Goal: Contribute content

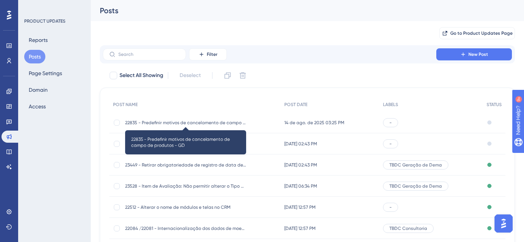
click at [197, 122] on span "22835 - Predefinir motivos de cancelamento de campo de produtos - GD" at bounding box center [185, 123] width 121 height 6
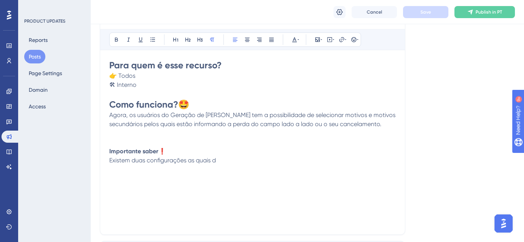
scroll to position [156, 0]
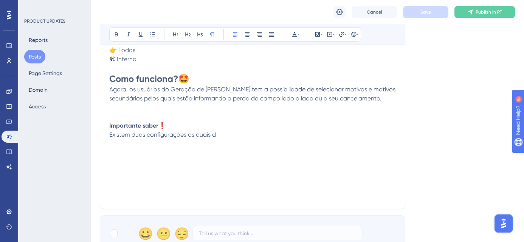
click at [384, 101] on p "Agora, os usuários do Geração de [PERSON_NAME] tem a possibilidade de seleciona…" at bounding box center [252, 94] width 287 height 18
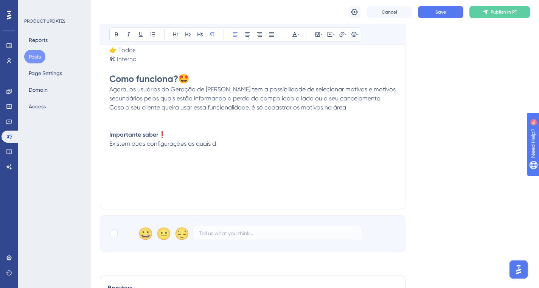
click at [353, 111] on p "Caso o seu cliente queira usar essa funcionalidade, é só cadastrar os motivos n…" at bounding box center [252, 107] width 287 height 9
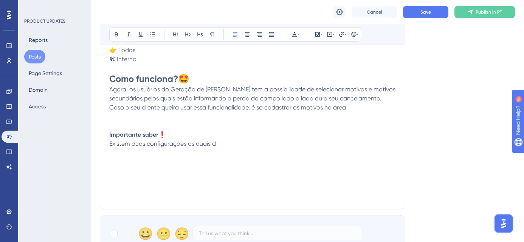
drag, startPoint x: 348, startPoint y: 107, endPoint x: 412, endPoint y: 108, distance: 63.9
click at [351, 106] on p "Caso o seu cliente queira usar essa funcionalidade, é só cadastrar os motivos n…" at bounding box center [252, 107] width 287 height 9
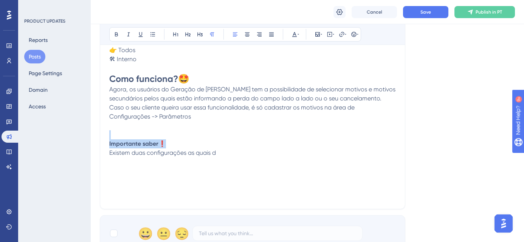
drag, startPoint x: 168, startPoint y: 143, endPoint x: 93, endPoint y: 131, distance: 76.2
click at [93, 131] on div "Performance Users Engagement Widgets Feedback Product Updates Knowledge Base AI…" at bounding box center [307, 125] width 433 height 563
click at [115, 33] on icon at bounding box center [116, 34] width 6 height 6
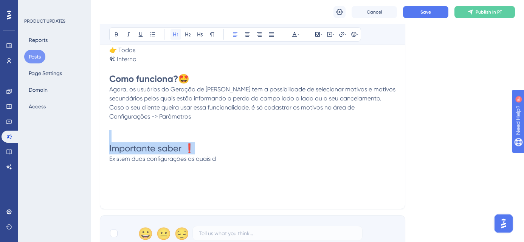
click at [175, 36] on icon at bounding box center [176, 34] width 6 height 6
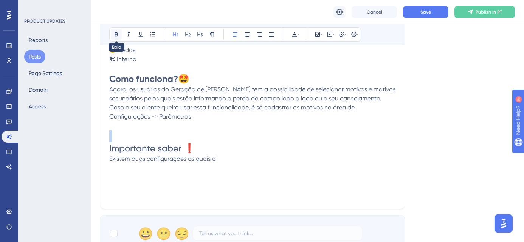
click at [116, 33] on icon at bounding box center [116, 35] width 3 height 4
click at [203, 143] on h1 "Importante saber ❗" at bounding box center [252, 149] width 287 height 12
click at [115, 140] on h1 at bounding box center [252, 136] width 287 height 12
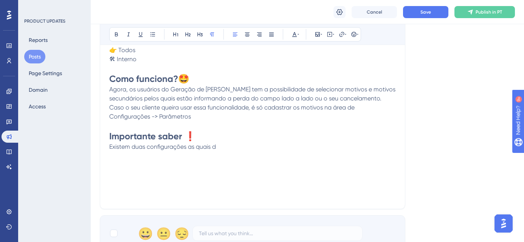
click at [198, 117] on p "Caso o seu cliente queira usar essa funcionalidade, é só cadastrar os motivos n…" at bounding box center [252, 112] width 287 height 18
drag, startPoint x: 110, startPoint y: 147, endPoint x: 218, endPoint y: 147, distance: 108.5
click at [218, 147] on p "Existem duas configurações as quais d" at bounding box center [252, 147] width 287 height 9
click at [108, 146] on div "Pré-definir motivos de perda e cancelamento de campo - GD Bold Italic Underline…" at bounding box center [253, 90] width 306 height 240
click at [110, 147] on span "recurso está disponível para lado a lado de produtos e competição de cultivares." at bounding box center [221, 146] width 225 height 7
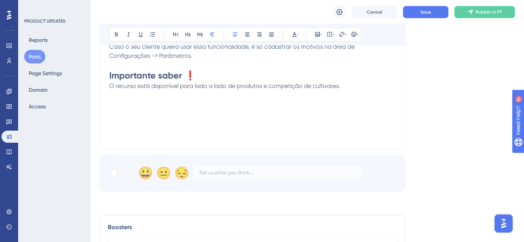
scroll to position [217, 0]
click at [116, 171] on div at bounding box center [114, 173] width 8 height 8
checkbox input "true"
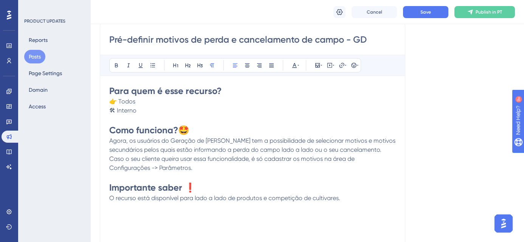
scroll to position [149, 0]
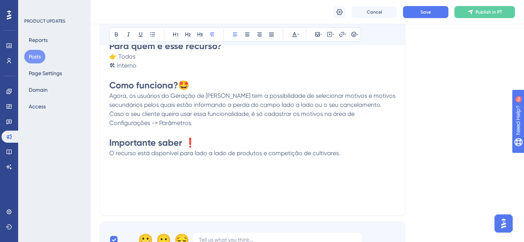
click at [349, 149] on p "O recurso está disponível para lado a lado de produtos e competição de cultivar…" at bounding box center [252, 153] width 287 height 9
click at [422, 10] on span "Save" at bounding box center [425, 12] width 11 height 6
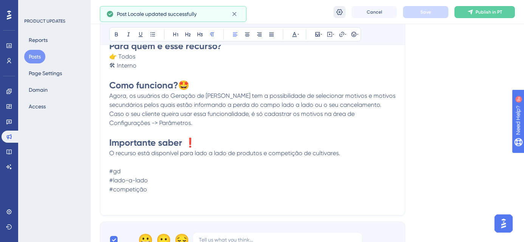
click at [337, 14] on icon at bounding box center [340, 12] width 8 height 8
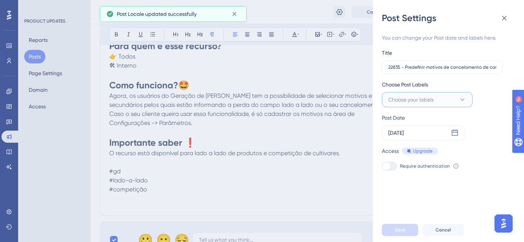
click at [421, 100] on span "Choose your labels" at bounding box center [410, 99] width 45 height 9
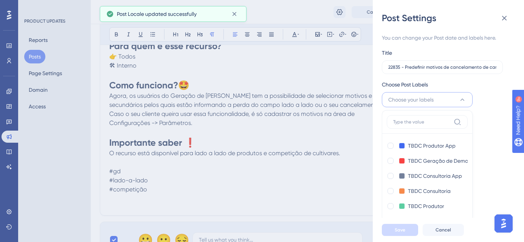
scroll to position [11, 0]
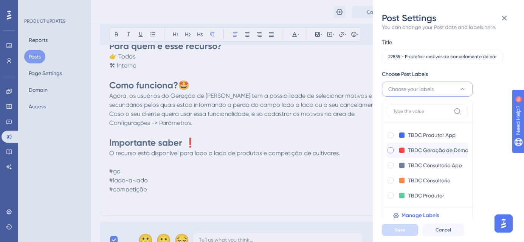
click at [393, 150] on div at bounding box center [391, 150] width 6 height 6
checkbox input "true"
click at [396, 233] on span "Save" at bounding box center [400, 230] width 11 height 6
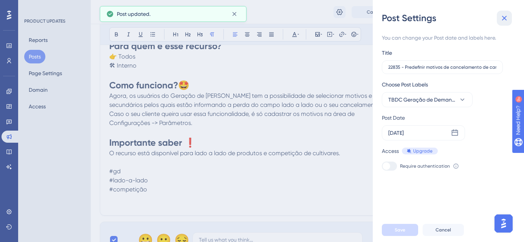
click at [505, 18] on icon at bounding box center [504, 18] width 9 height 9
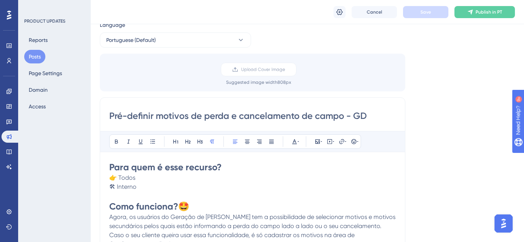
scroll to position [65, 0]
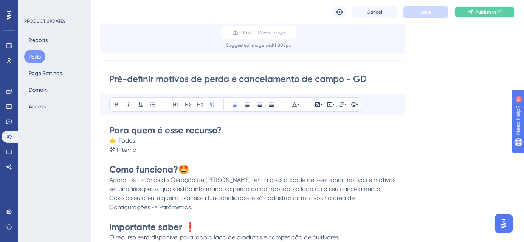
click at [475, 11] on button "Publish in PT" at bounding box center [484, 12] width 60 height 12
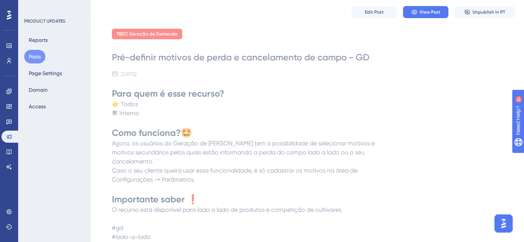
click at [33, 56] on button "Posts" at bounding box center [34, 57] width 21 height 14
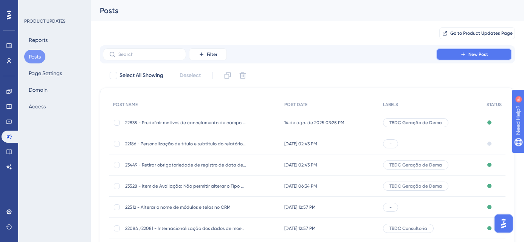
click at [479, 54] on span "New Post" at bounding box center [478, 54] width 20 height 6
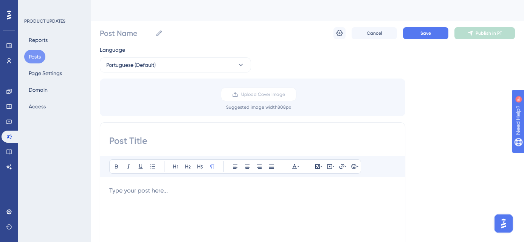
click at [119, 135] on input at bounding box center [252, 141] width 287 height 12
click at [118, 34] on input "Post Name" at bounding box center [126, 33] width 53 height 11
paste input "21884"
paste input "23784"
paste input "23022"
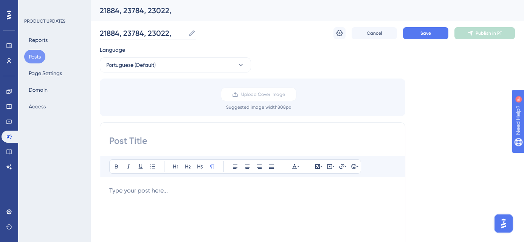
paste input "23022"
type input "21884, 23784, 23022, 23022"
click at [156, 140] on input at bounding box center [252, 141] width 287 height 12
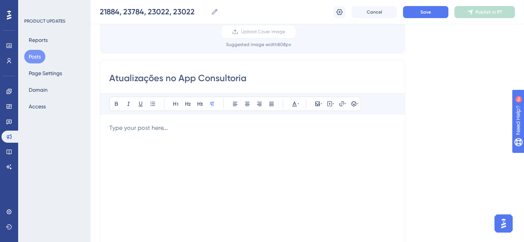
scroll to position [66, 0]
type input "Atualizações no App Consultoria"
click at [140, 127] on p at bounding box center [252, 127] width 287 height 9
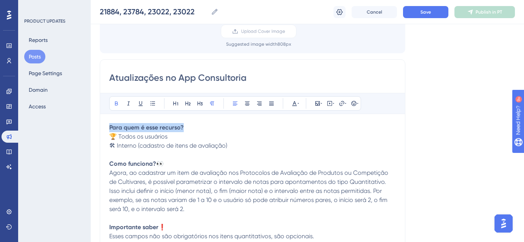
drag, startPoint x: 186, startPoint y: 127, endPoint x: 100, endPoint y: 124, distance: 85.9
click at [100, 124] on div "Atualizações no App Consultoria Bold Italic Underline Bullet Point Heading 1 He…" at bounding box center [253, 179] width 306 height 240
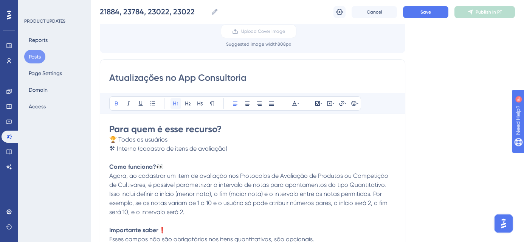
click at [174, 104] on icon at bounding box center [176, 104] width 6 height 6
drag, startPoint x: 239, startPoint y: 148, endPoint x: 101, endPoint y: 146, distance: 138.0
click at [103, 147] on div "Atualizações no App Consultoria Bold Italic Underline Bullet Point Heading 1 He…" at bounding box center [253, 179] width 306 height 240
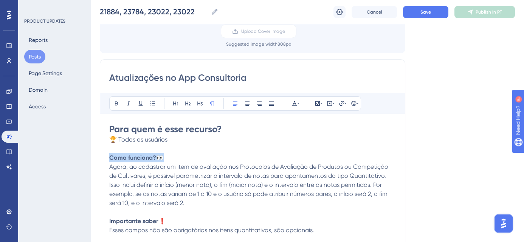
drag, startPoint x: 175, startPoint y: 158, endPoint x: 80, endPoint y: 154, distance: 95.4
click at [91, 154] on div "Performance Users Engagement Widgets Feedback Product Updates Knowledge Base AI…" at bounding box center [307, 215] width 433 height 563
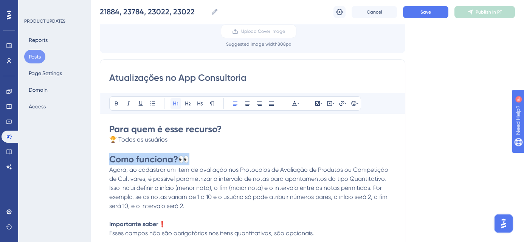
click at [175, 102] on icon at bounding box center [176, 104] width 6 height 6
click at [203, 159] on h1 "Como funciona? 👀" at bounding box center [252, 160] width 287 height 12
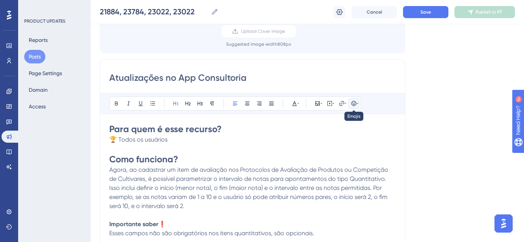
click at [354, 100] on button at bounding box center [354, 103] width 11 height 11
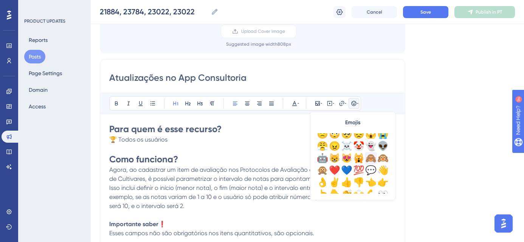
scroll to position [58, 0]
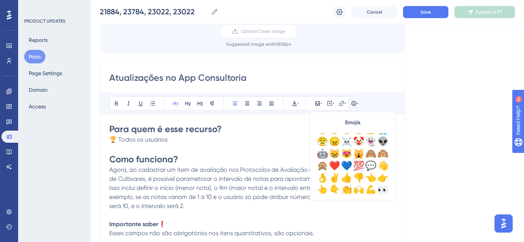
click at [362, 166] on div "💯" at bounding box center [359, 166] width 12 height 12
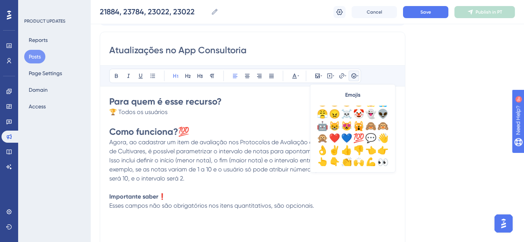
scroll to position [126, 0]
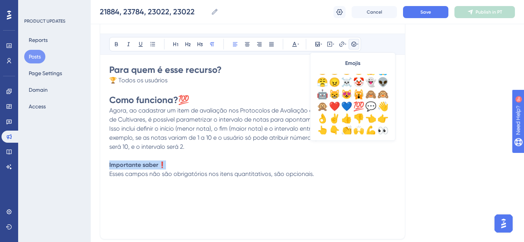
drag, startPoint x: 167, startPoint y: 165, endPoint x: 86, endPoint y: 162, distance: 81.0
click at [91, 162] on div "Performance Users Engagement Widgets Feedback Product Updates Knowledge Base AI…" at bounding box center [307, 155] width 433 height 563
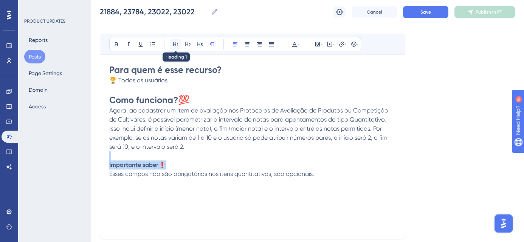
click at [175, 42] on icon at bounding box center [176, 44] width 6 height 6
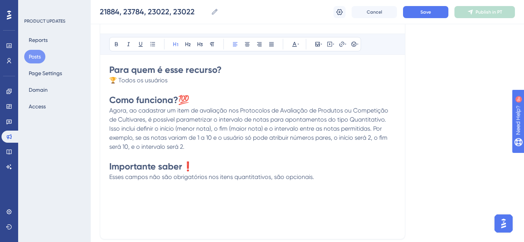
click at [220, 154] on p at bounding box center [252, 156] width 287 height 9
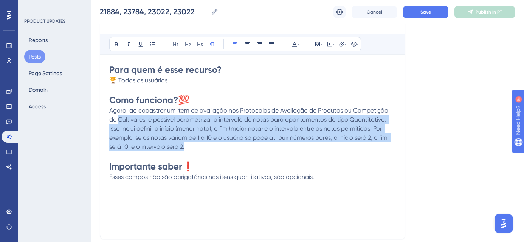
drag, startPoint x: 197, startPoint y: 147, endPoint x: 91, endPoint y: 122, distance: 108.5
click at [91, 122] on div "Performance Users Engagement Widgets Feedback Product Updates Knowledge Base AI…" at bounding box center [307, 155] width 433 height 563
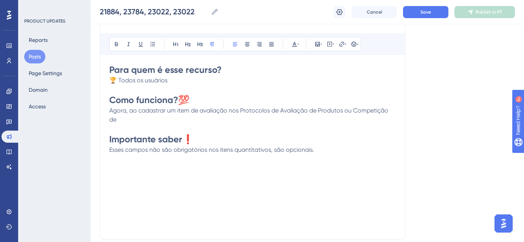
drag, startPoint x: 108, startPoint y: 110, endPoint x: 165, endPoint y: 111, distance: 57.1
click at [172, 111] on div "Atualizações no App Consultoria Bold Italic Underline Bullet Point Heading 1 He…" at bounding box center [253, 120] width 306 height 240
click at [109, 110] on div "Atualizações no App Consultoria Bold Italic Underline Bullet Point Heading 1 He…" at bounding box center [253, 120] width 306 height 240
drag, startPoint x: 110, startPoint y: 112, endPoint x: 406, endPoint y: 108, distance: 296.8
click at [406, 108] on div "Language Portuguese (Default) Upload Cover Image Suggested image width 808 px A…" at bounding box center [307, 102] width 415 height 359
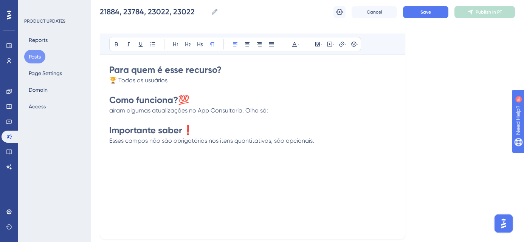
click at [110, 111] on span "aíram algumas atualizações no App Consultoria. Olha só:" at bounding box center [188, 110] width 159 height 7
click at [278, 109] on p "Saíram algumas atualizações no App Consultoria. Olha só:" at bounding box center [252, 110] width 287 height 9
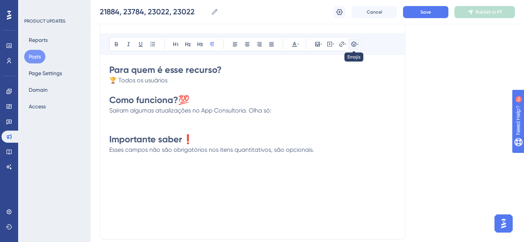
click at [351, 42] on icon at bounding box center [354, 44] width 6 height 6
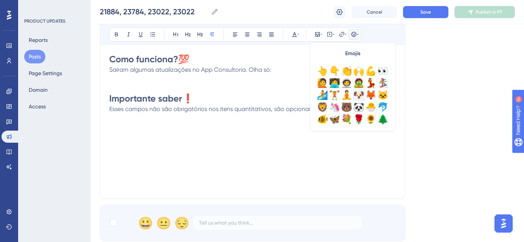
scroll to position [68, 0]
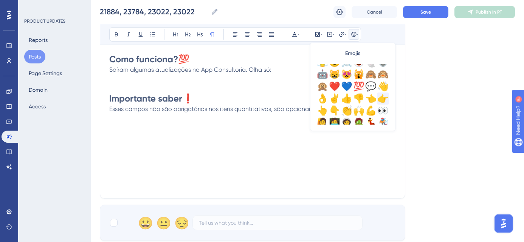
click at [384, 98] on div "👉" at bounding box center [383, 99] width 12 height 12
click at [371, 165] on div "Para quem é esse recurso? 🏆 Todos os usuários Como funciona? 💯 Saíram algumas a…" at bounding box center [252, 106] width 287 height 166
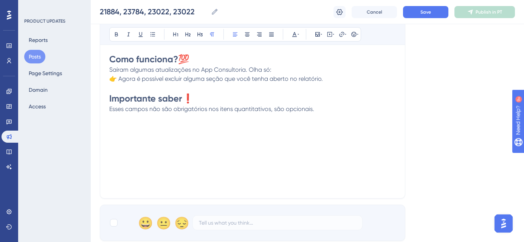
click at [325, 77] on p "👉 Agora é possível excluir alguma seção que você tenha aberto no relatório." at bounding box center [252, 78] width 287 height 9
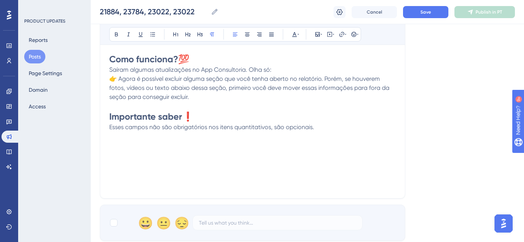
drag, startPoint x: 150, startPoint y: 96, endPoint x: 190, endPoint y: 96, distance: 40.1
click at [150, 97] on span "👉 Agora é possível excluir alguma seção que você tenha aberto no relatório. Por…" at bounding box center [250, 87] width 282 height 25
click at [171, 99] on p "👉 Agora é possível excluir alguma seção que você tenha aberto no relatório. Por…" at bounding box center [252, 87] width 287 height 27
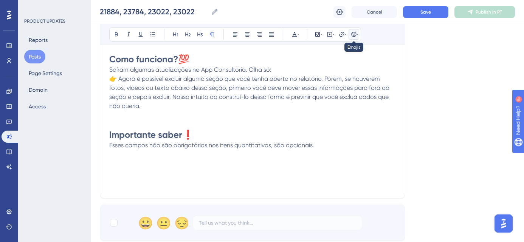
click at [356, 34] on icon at bounding box center [353, 34] width 5 height 5
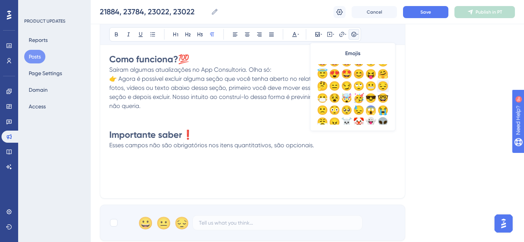
scroll to position [45, 0]
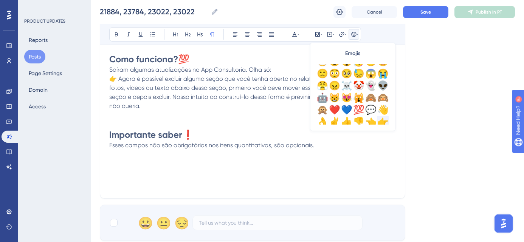
click at [382, 122] on div "👉" at bounding box center [383, 122] width 12 height 12
click at [380, 155] on div "Para quem é esse recurso? 🏆 Todos os usuários Como funciona? 💯 Saíram algumas a…" at bounding box center [252, 106] width 287 height 166
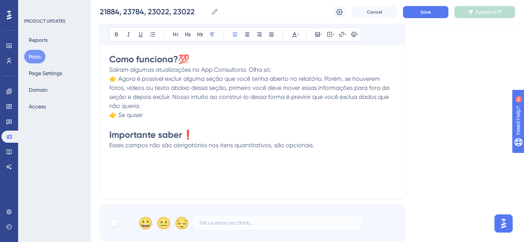
click at [153, 115] on p "👉 Se quiser" at bounding box center [252, 115] width 287 height 9
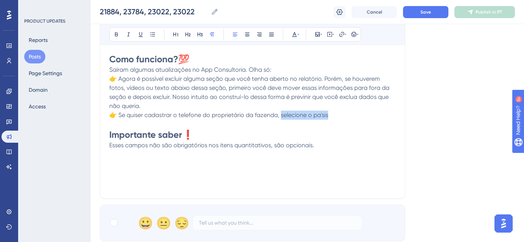
drag, startPoint x: 279, startPoint y: 117, endPoint x: 335, endPoint y: 117, distance: 56.3
click at [335, 117] on p "👉 Se quiser cadastrar o telefone do proprietário da fazenda, selecione o pa'sis" at bounding box center [252, 115] width 287 height 9
click at [228, 118] on span "👉 Se quiser cadastrar o telefones extrangeiros no ca" at bounding box center [183, 115] width 148 height 7
drag, startPoint x: 177, startPoint y: 115, endPoint x: 231, endPoint y: 115, distance: 54.5
click at [179, 115] on span "👉 Se quiser cadastrar o telefones estrangeiros no ca" at bounding box center [182, 115] width 147 height 7
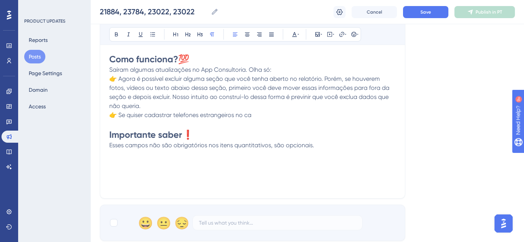
click at [253, 115] on p "👉 Se quiser cadastrar telefones estrangeiros no ca" at bounding box center [252, 115] width 287 height 9
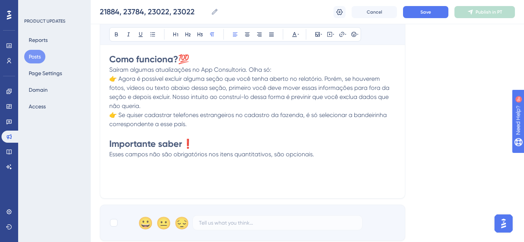
click at [209, 127] on p "👉 Se quiser cadastrar telefones estrangeiros no cadastro da fazenda, é só selec…" at bounding box center [252, 120] width 287 height 18
click at [388, 115] on p "👉 Se quiser cadastrar telefones estrangeiros no cadastro da fazenda, é só selec…" at bounding box center [252, 120] width 287 height 18
click at [196, 116] on span "👉 Se quiser cadastrar telefones estrangeiros no cadastro da fazenda, é só selec…" at bounding box center [244, 120] width 271 height 16
click at [230, 115] on span "👉 Se quiser cadastrar telefone estrangeiros no cadastro da fazenda, é só seleci…" at bounding box center [243, 120] width 268 height 16
drag, startPoint x: 186, startPoint y: 126, endPoint x: 323, endPoint y: 112, distance: 137.5
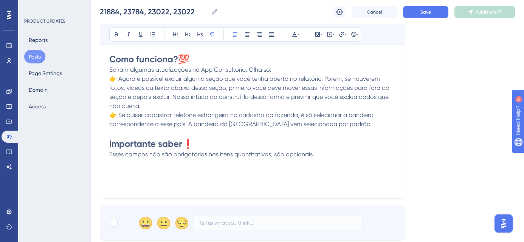
click at [186, 126] on span "👉 Se quiser cadastrar telefone estrangeiro no cadastro da fazenda, é só selecio…" at bounding box center [242, 120] width 266 height 16
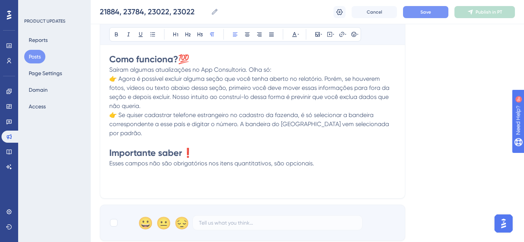
click at [432, 16] on button "Save" at bounding box center [425, 12] width 45 height 12
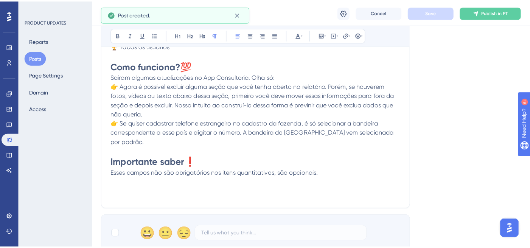
scroll to position [161, 0]
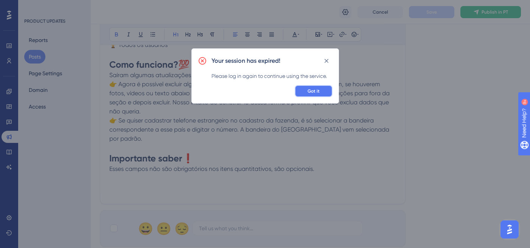
click at [321, 94] on button "Got it" at bounding box center [314, 91] width 38 height 12
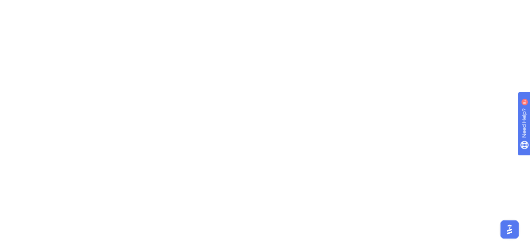
scroll to position [0, 0]
